Goal: Information Seeking & Learning: Compare options

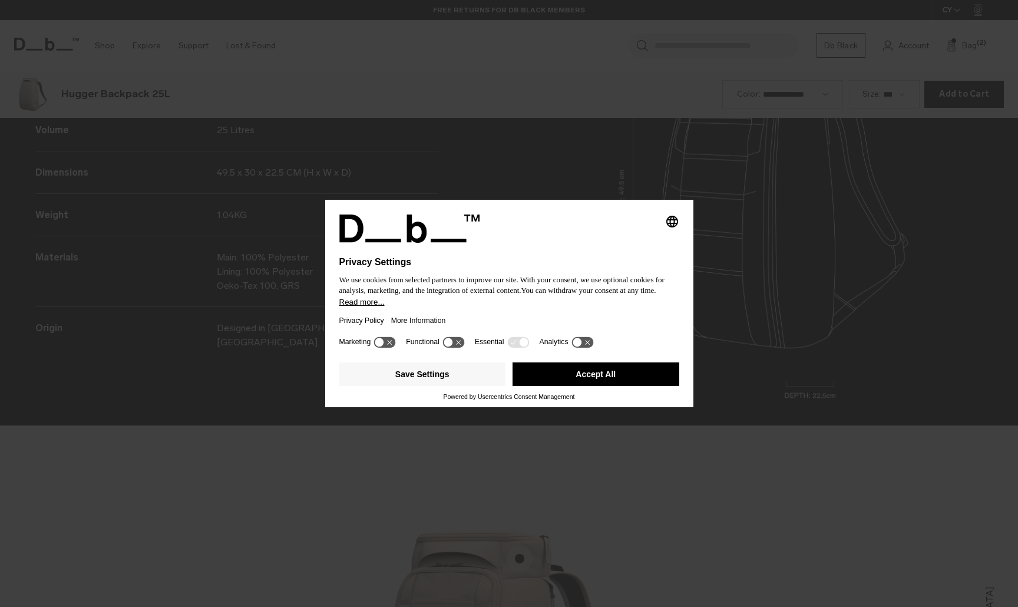
scroll to position [1821, 0]
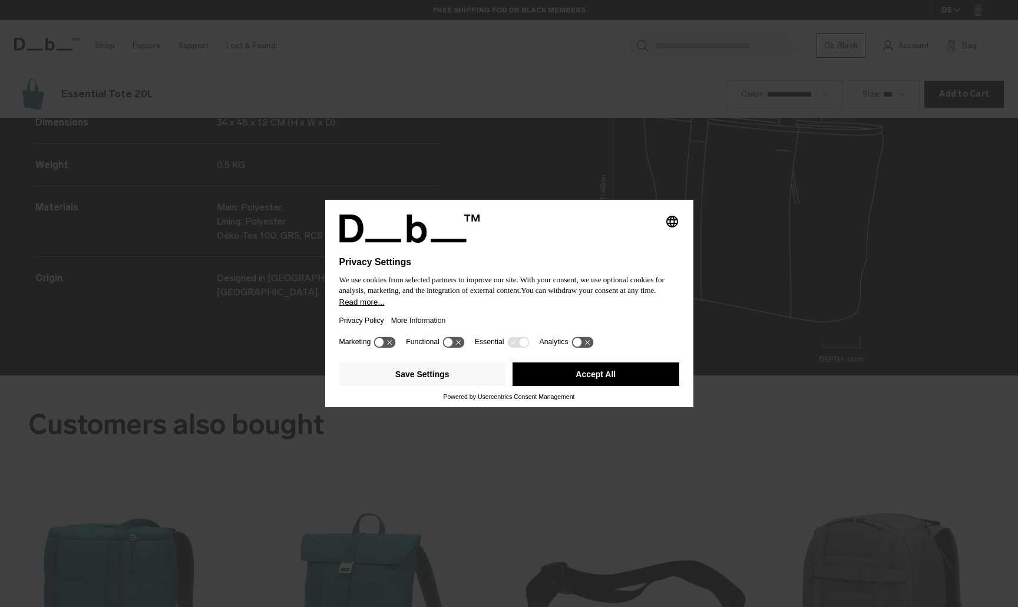
scroll to position [1821, 0]
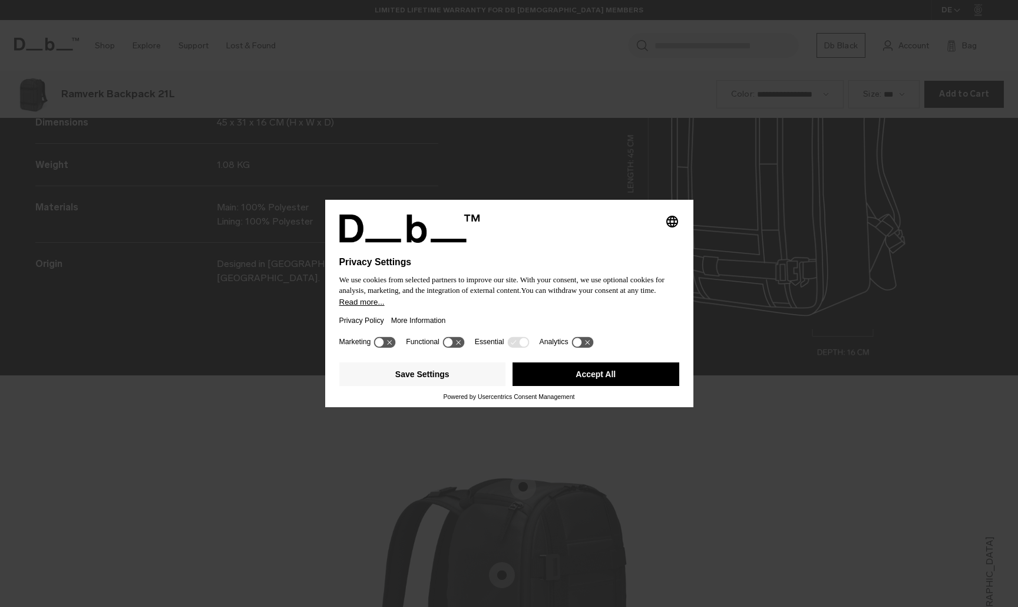
scroll to position [1821, 0]
